Goal: Obtain resource: Download file/media

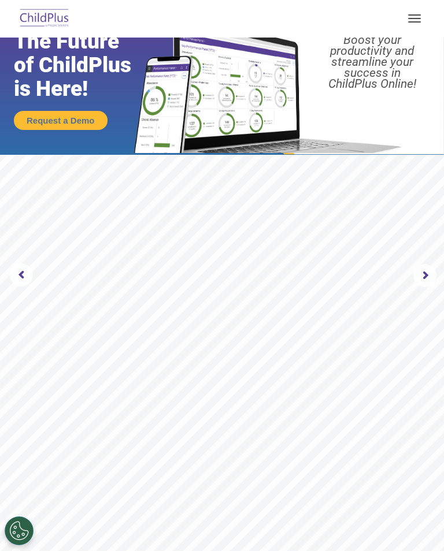
click at [413, 21] on span "button" at bounding box center [414, 21] width 13 height 1
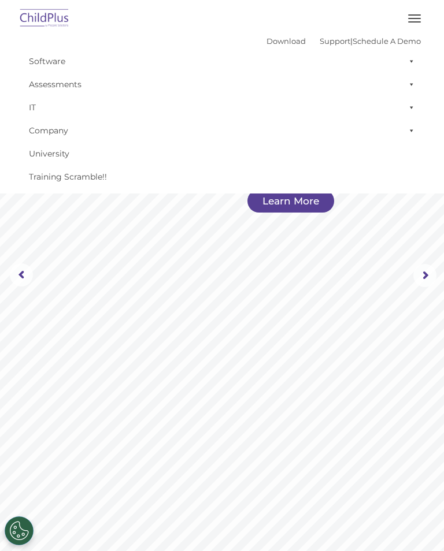
click at [416, 16] on button "button" at bounding box center [414, 18] width 24 height 18
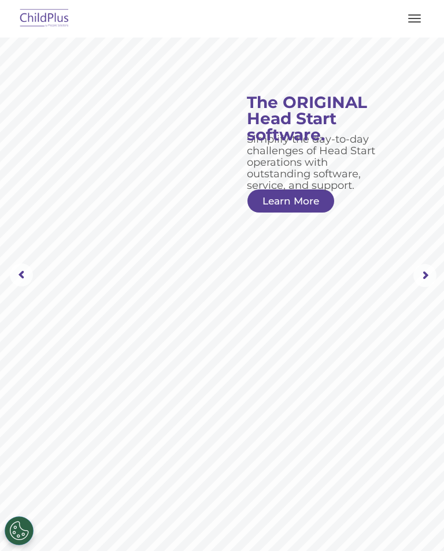
click at [416, 24] on button "button" at bounding box center [414, 18] width 24 height 18
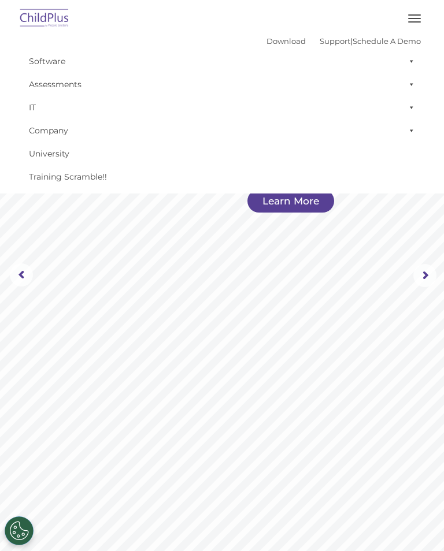
click at [413, 107] on span at bounding box center [409, 107] width 12 height 23
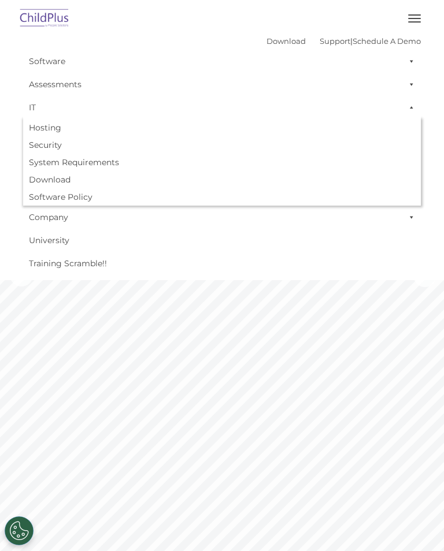
click at [407, 86] on span at bounding box center [409, 84] width 12 height 23
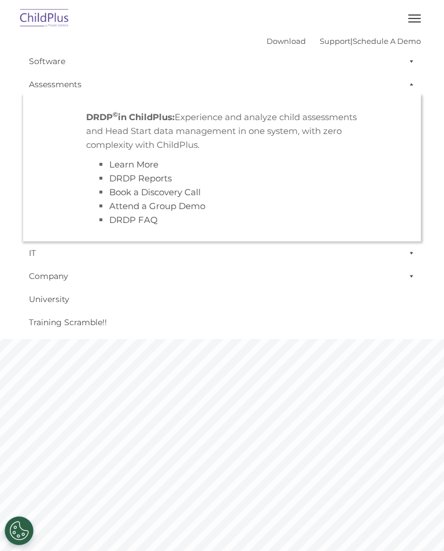
click at [413, 64] on span at bounding box center [409, 61] width 12 height 23
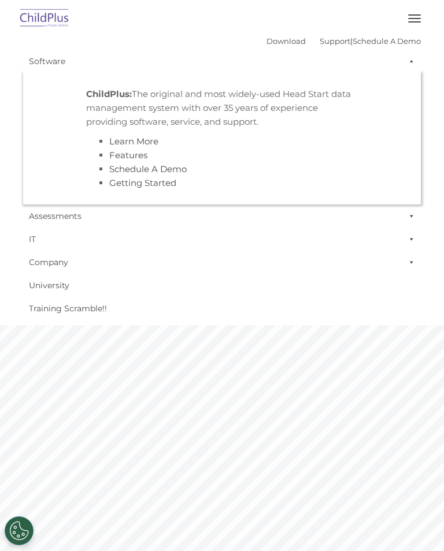
click at [414, 266] on span at bounding box center [409, 262] width 12 height 23
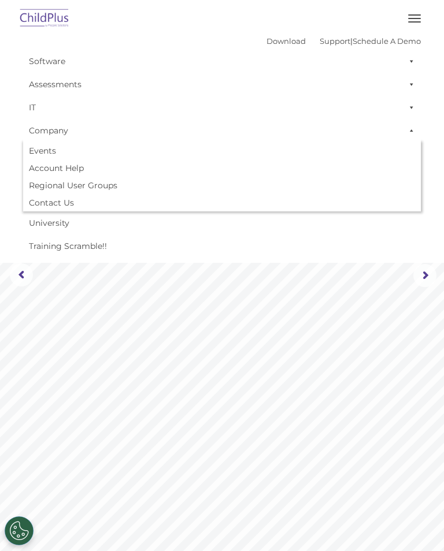
click at [413, 128] on span at bounding box center [409, 130] width 12 height 23
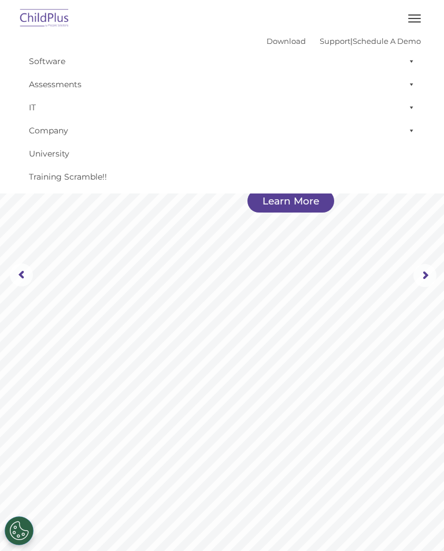
click at [413, 20] on button "button" at bounding box center [414, 18] width 24 height 18
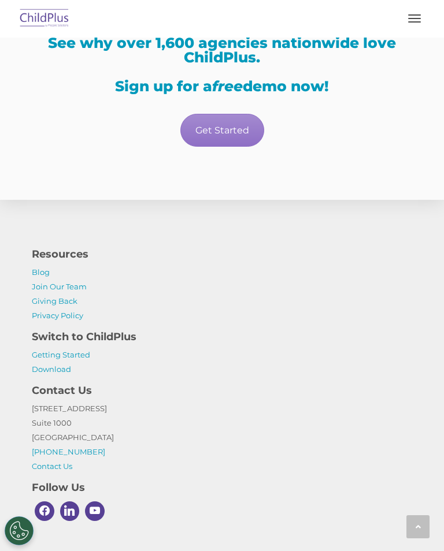
scroll to position [2533, 0]
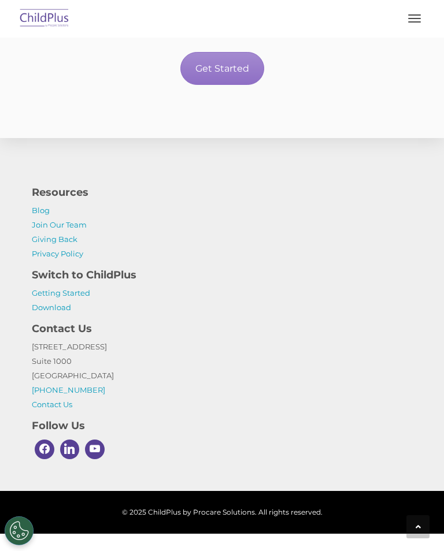
click at [72, 298] on link "Getting Started" at bounding box center [61, 292] width 58 height 9
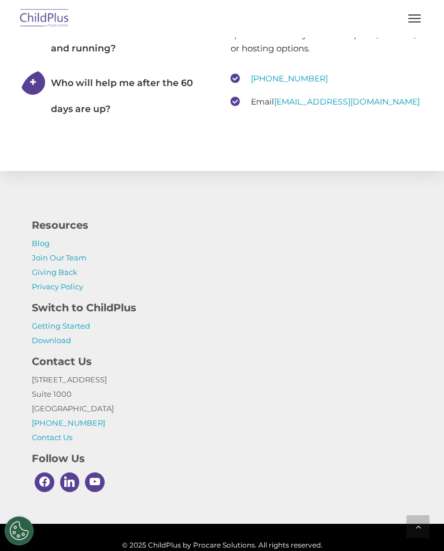
scroll to position [2408, 0]
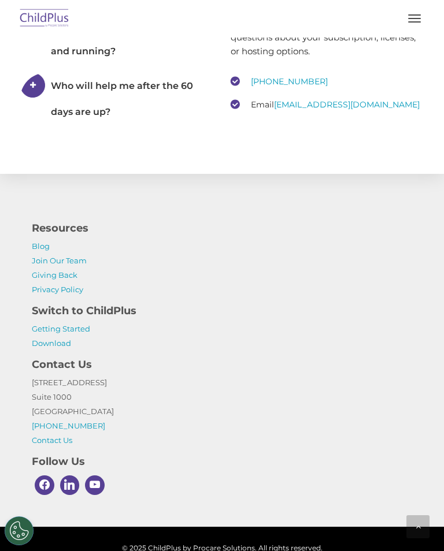
click at [63, 348] on link "Download" at bounding box center [51, 343] width 39 height 9
